Goal: Information Seeking & Learning: Understand process/instructions

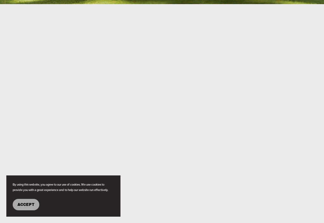
scroll to position [223, 0]
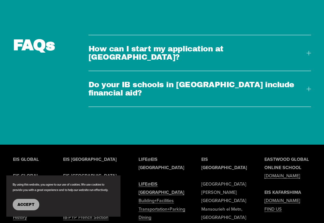
scroll to position [1553, 0]
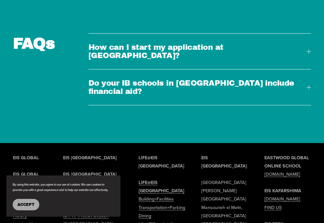
click at [312, 33] on div "FAQs How can I start my application at [GEOGRAPHIC_DATA]? To commence your onli…" at bounding box center [162, 69] width 324 height 72
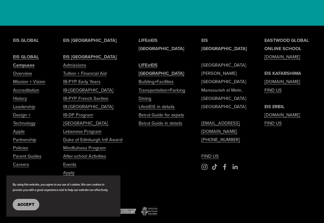
scroll to position [1671, 0]
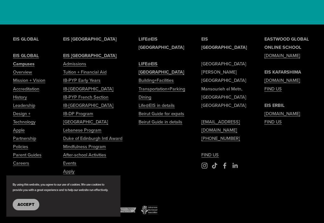
click at [73, 167] on link "Apply" at bounding box center [68, 171] width 11 height 8
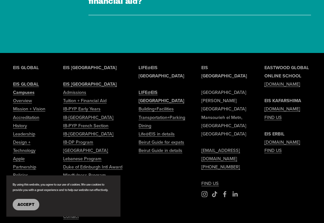
scroll to position [1663, 0]
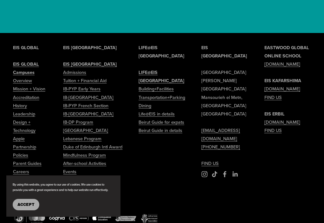
click at [74, 68] on link "Admissions" at bounding box center [74, 72] width 23 height 8
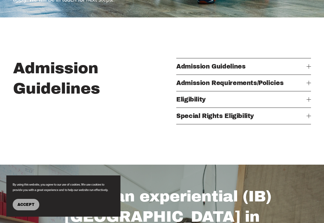
scroll to position [186, 0]
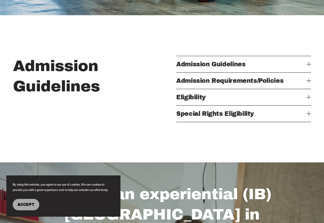
click at [309, 63] on div at bounding box center [308, 64] width 4 height 4
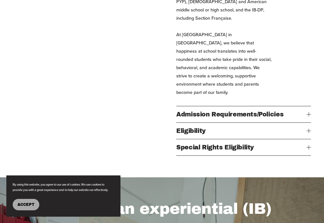
scroll to position [307, 0]
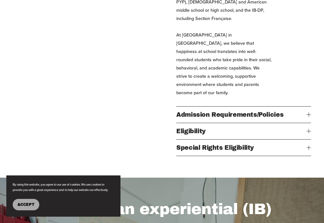
click at [307, 113] on div at bounding box center [308, 115] width 4 height 4
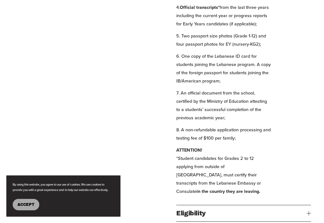
scroll to position [470, 0]
